Goal: Check status: Check status

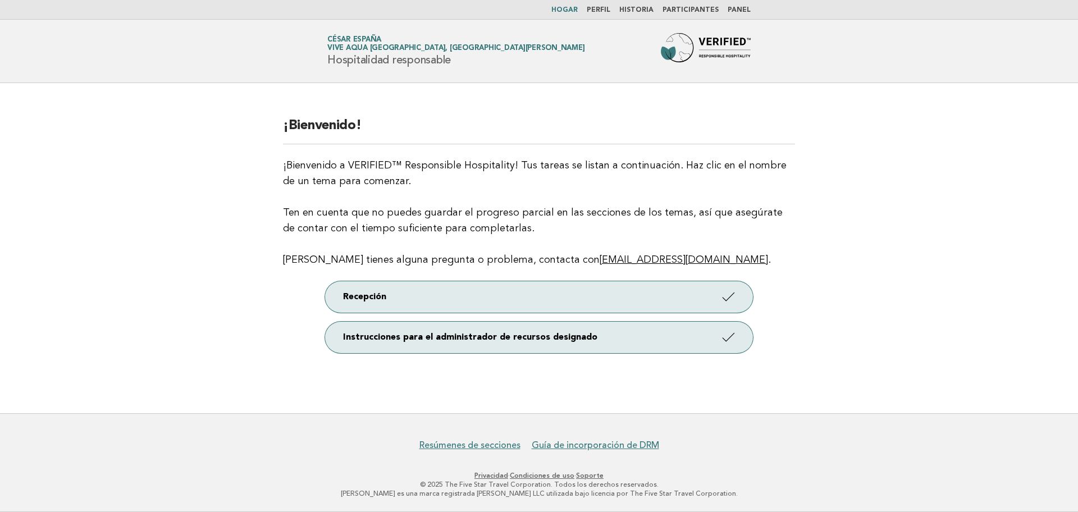
click at [141, 172] on main "¡Bienvenido! ¡Bienvenido a VERIFIED™ Responsible Hospitality! Tus tareas se lis…" at bounding box center [539, 248] width 1078 height 330
click at [748, 15] on nav "Hogar Perfil Historia Participantes Panel" at bounding box center [539, 10] width 1078 height 20
click at [745, 11] on font "Panel" at bounding box center [739, 10] width 23 height 7
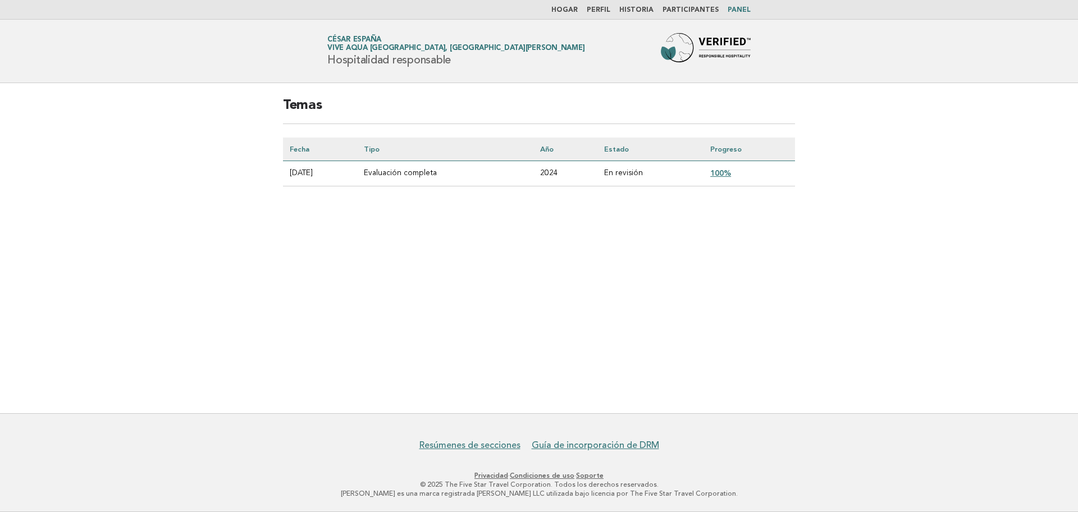
click at [731, 172] on font "100%" at bounding box center [720, 172] width 21 height 9
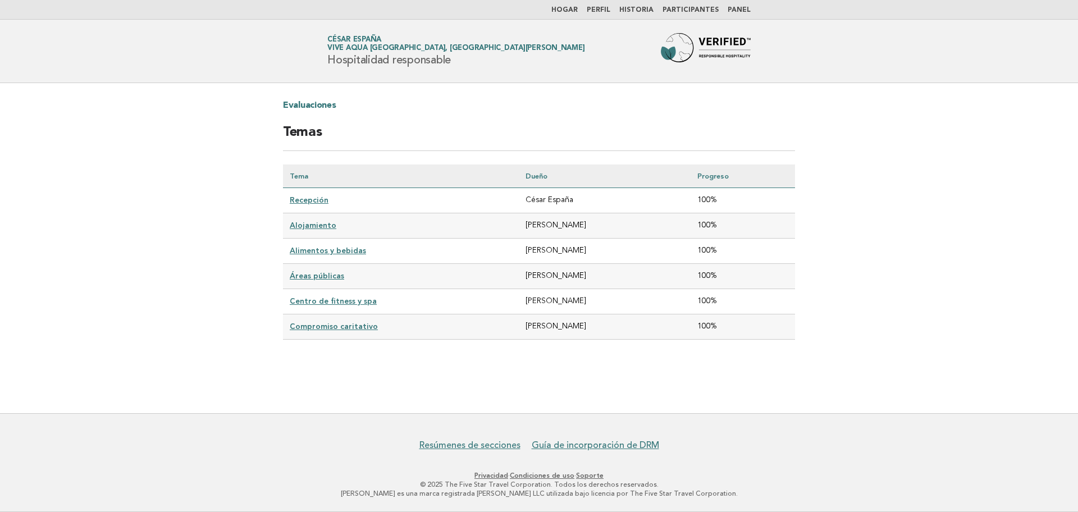
click at [438, 389] on main "Evaluaciones Temas Tema Dueño Progreso Recepción César España 100% Alojamiento …" at bounding box center [539, 248] width 1078 height 330
click at [215, 310] on main "Evaluaciones Temas Tema Dueño Progreso Recepción César España 100% Alojamiento …" at bounding box center [539, 248] width 1078 height 330
click at [125, 305] on main "Evaluaciones Temas Tema Dueño Progreso Recepción César España 100% Alojamiento …" at bounding box center [539, 248] width 1078 height 330
click at [51, 293] on main "Evaluaciones Temas Tema Dueño Progreso Recepción César España 100% Alojamiento …" at bounding box center [539, 248] width 1078 height 330
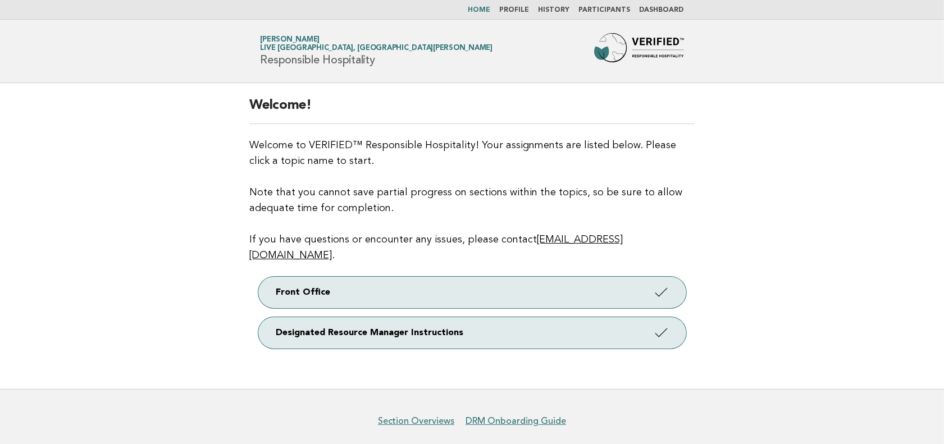
click at [820, 220] on main "Welcome! Welcome to VERIFIED™ Responsible Hospitality! Your assignments are lis…" at bounding box center [472, 236] width 944 height 306
click at [677, 14] on li "Dashboard" at bounding box center [661, 10] width 44 height 9
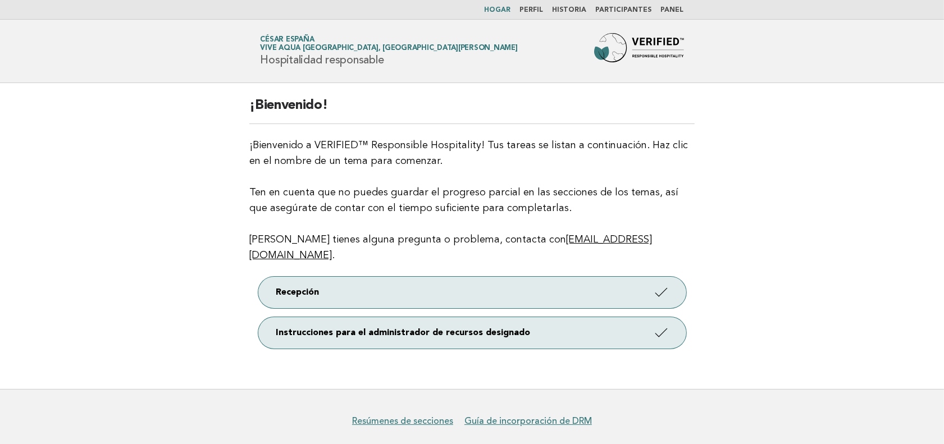
drag, startPoint x: 656, startPoint y: 19, endPoint x: 662, endPoint y: 15, distance: 7.8
click at [656, 19] on nav "Hogar Perfil Historia Participantes Panel" at bounding box center [472, 10] width 944 height 20
click at [664, 14] on li "Panel" at bounding box center [672, 10] width 23 height 9
click at [667, 11] on font "Panel" at bounding box center [672, 10] width 23 height 7
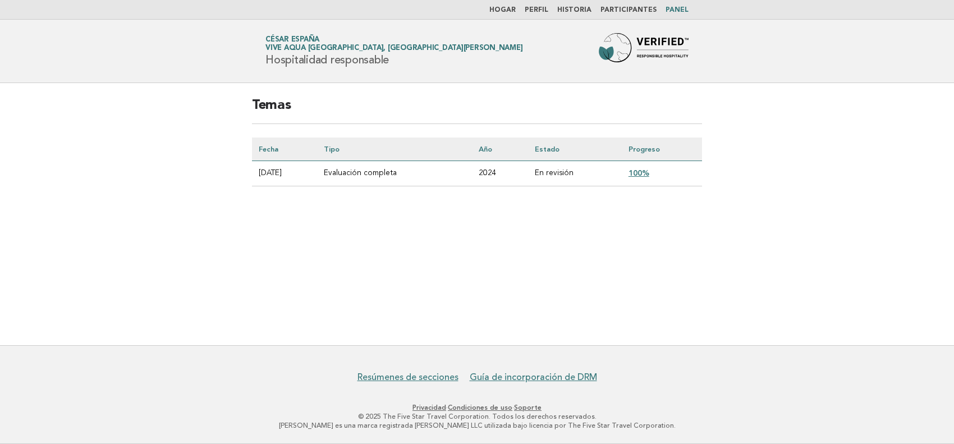
click at [649, 174] on font "100%" at bounding box center [639, 172] width 21 height 9
